Goal: Task Accomplishment & Management: Complete application form

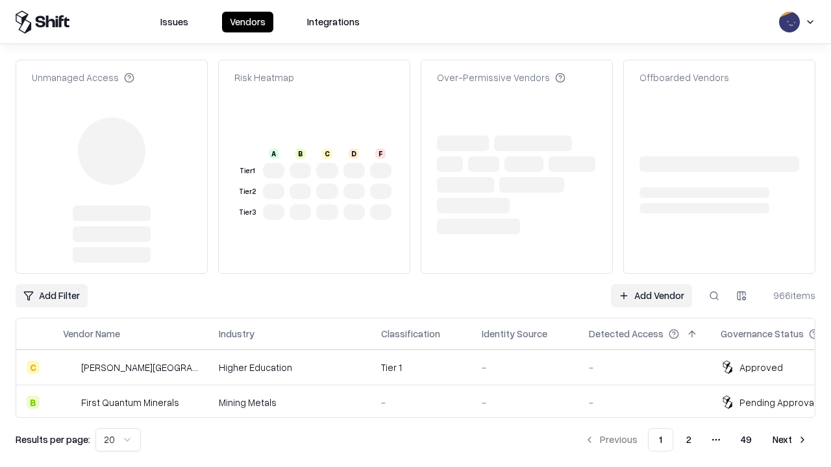
click at [651, 284] on link "Add Vendor" at bounding box center [651, 295] width 81 height 23
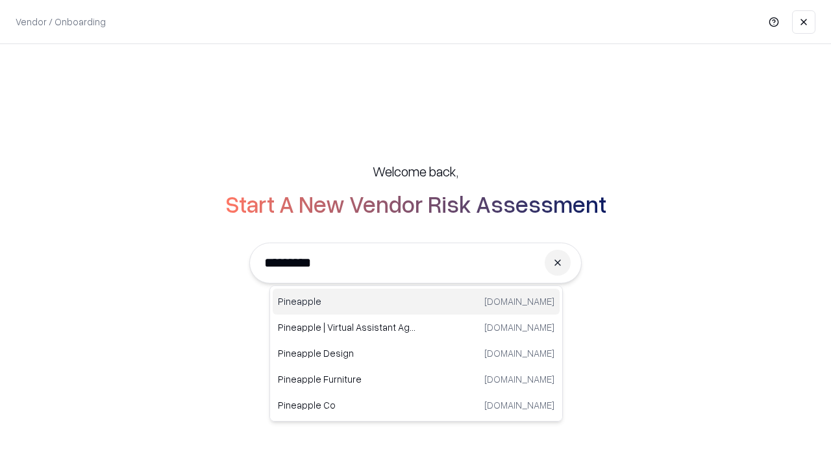
click at [416, 302] on div "Pineapple [DOMAIN_NAME]" at bounding box center [416, 302] width 287 height 26
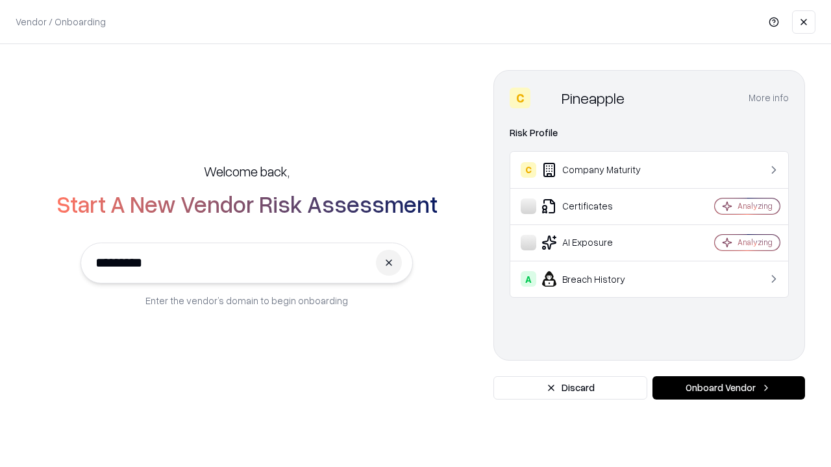
type input "*********"
click at [728, 388] on button "Onboard Vendor" at bounding box center [728, 388] width 153 height 23
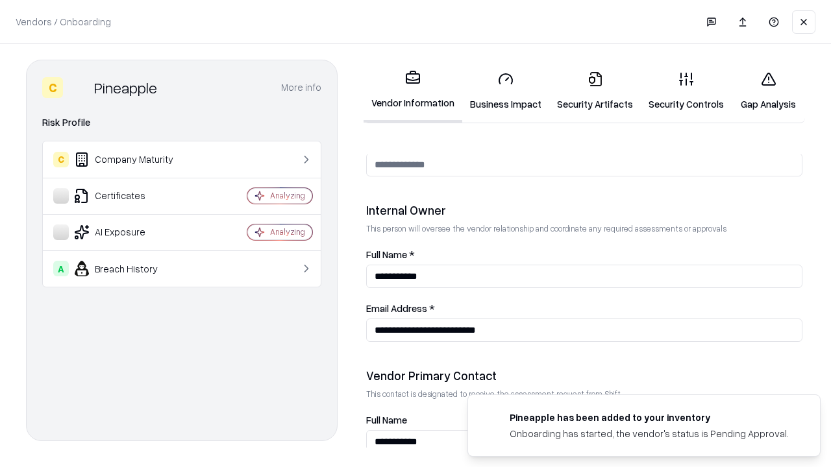
scroll to position [673, 0]
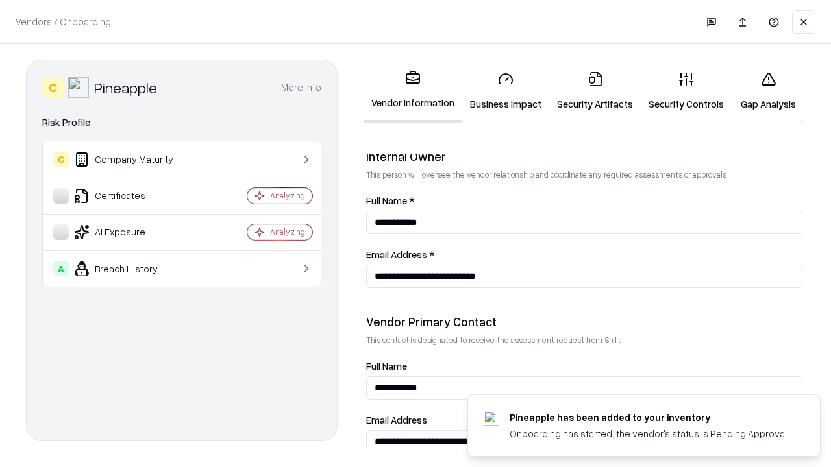
click at [506, 91] on link "Business Impact" at bounding box center [505, 91] width 87 height 60
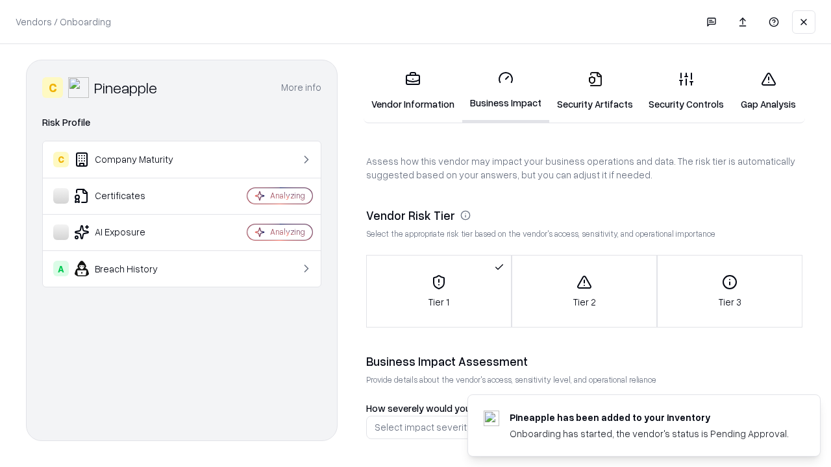
click at [768, 91] on link "Gap Analysis" at bounding box center [768, 91] width 73 height 60
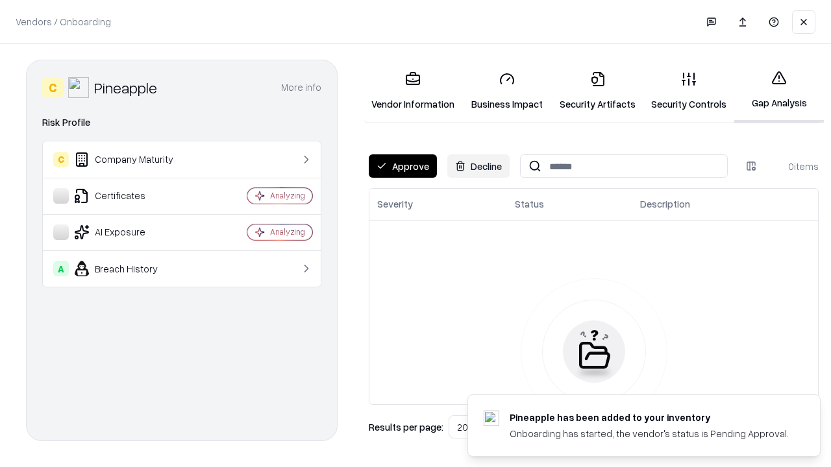
click at [403, 166] on button "Approve" at bounding box center [403, 166] width 68 height 23
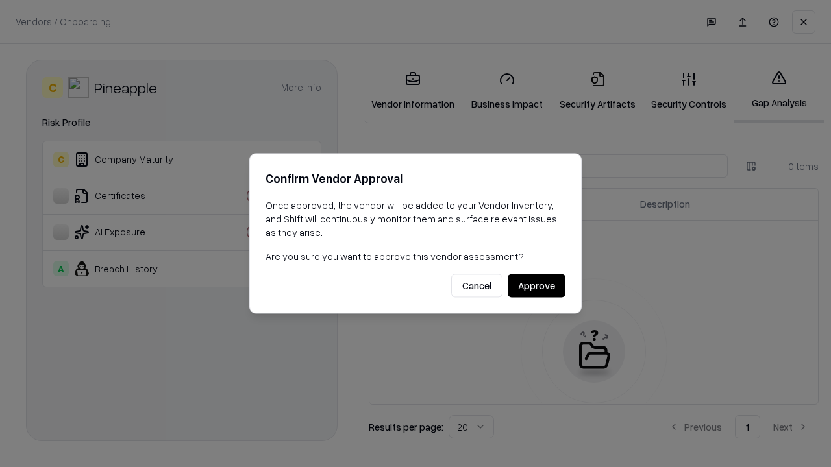
click at [536, 286] on button "Approve" at bounding box center [537, 286] width 58 height 23
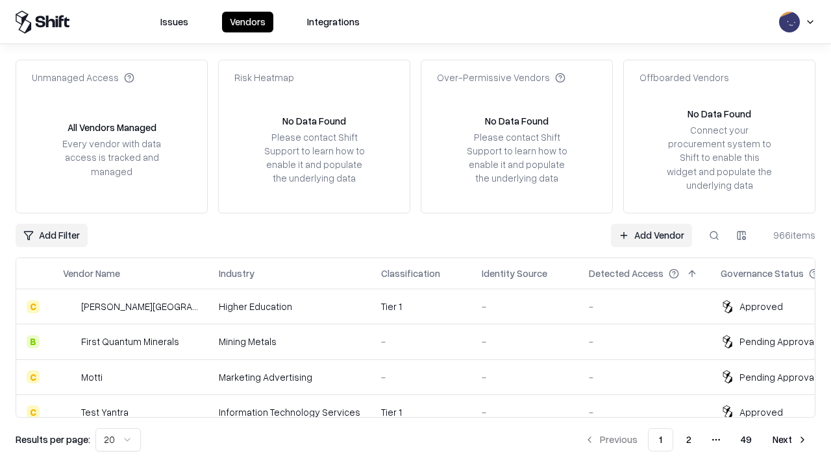
type input "*********"
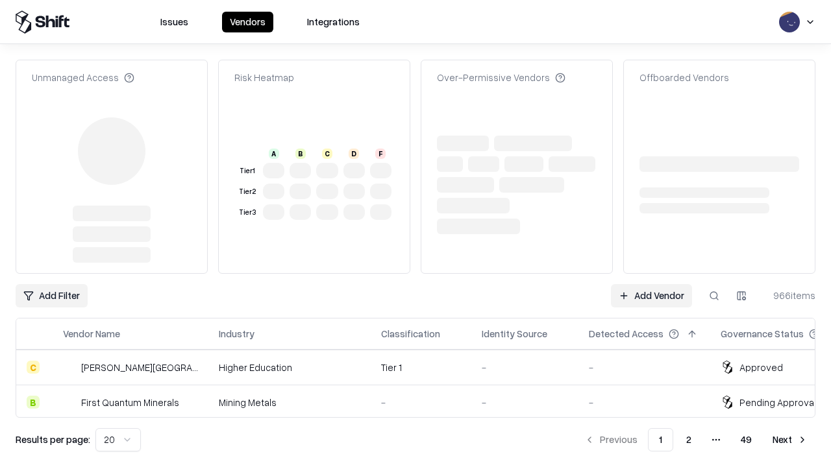
click at [651, 284] on link "Add Vendor" at bounding box center [651, 295] width 81 height 23
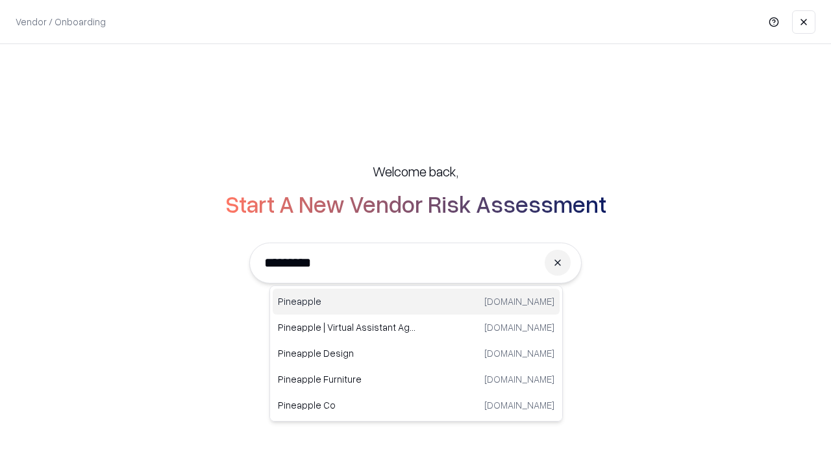
click at [416, 302] on div "Pineapple [DOMAIN_NAME]" at bounding box center [416, 302] width 287 height 26
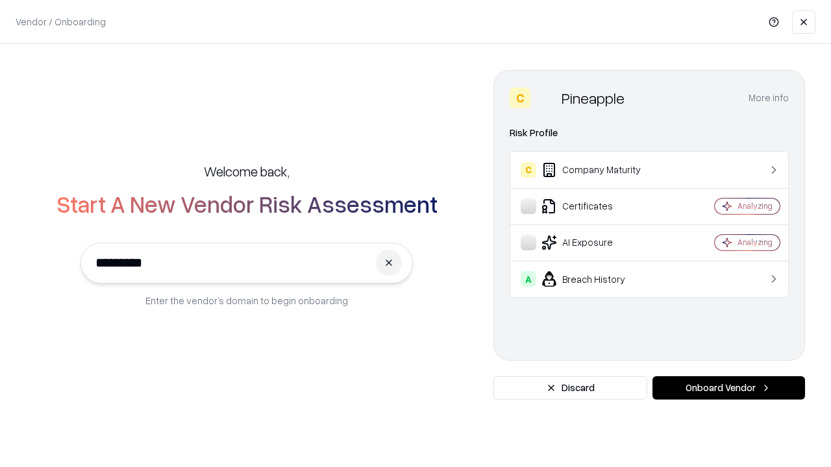
type input "*********"
click at [728, 388] on button "Onboard Vendor" at bounding box center [728, 388] width 153 height 23
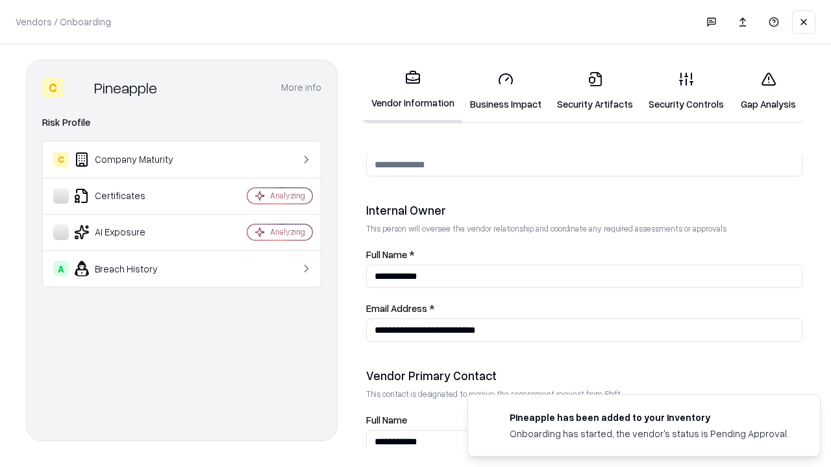
scroll to position [673, 0]
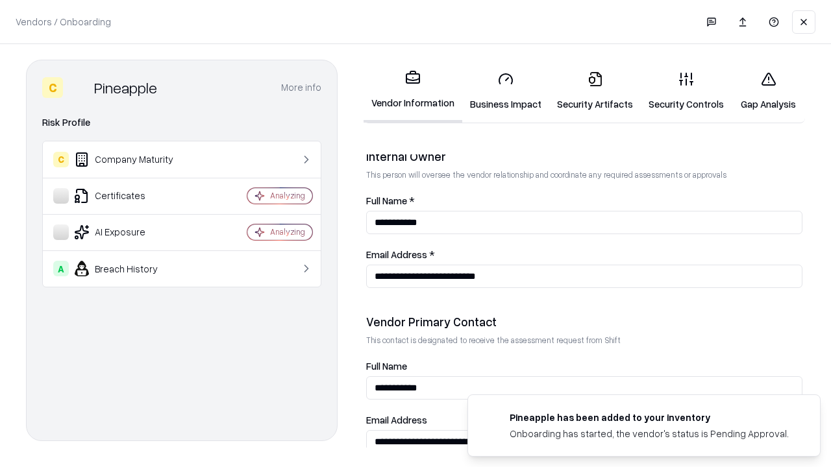
click at [768, 91] on link "Gap Analysis" at bounding box center [768, 91] width 73 height 60
